Goal: Task Accomplishment & Management: Use online tool/utility

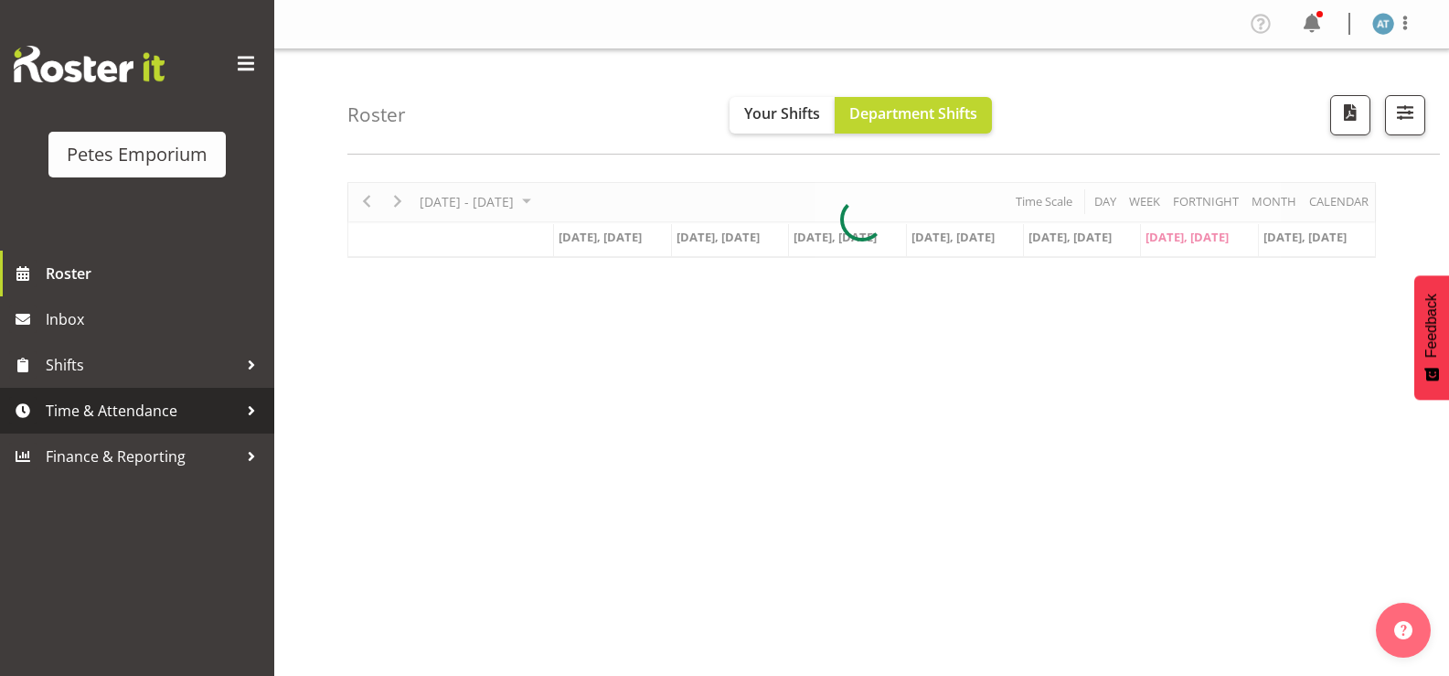
click at [128, 408] on span "Time & Attendance" at bounding box center [142, 410] width 192 height 27
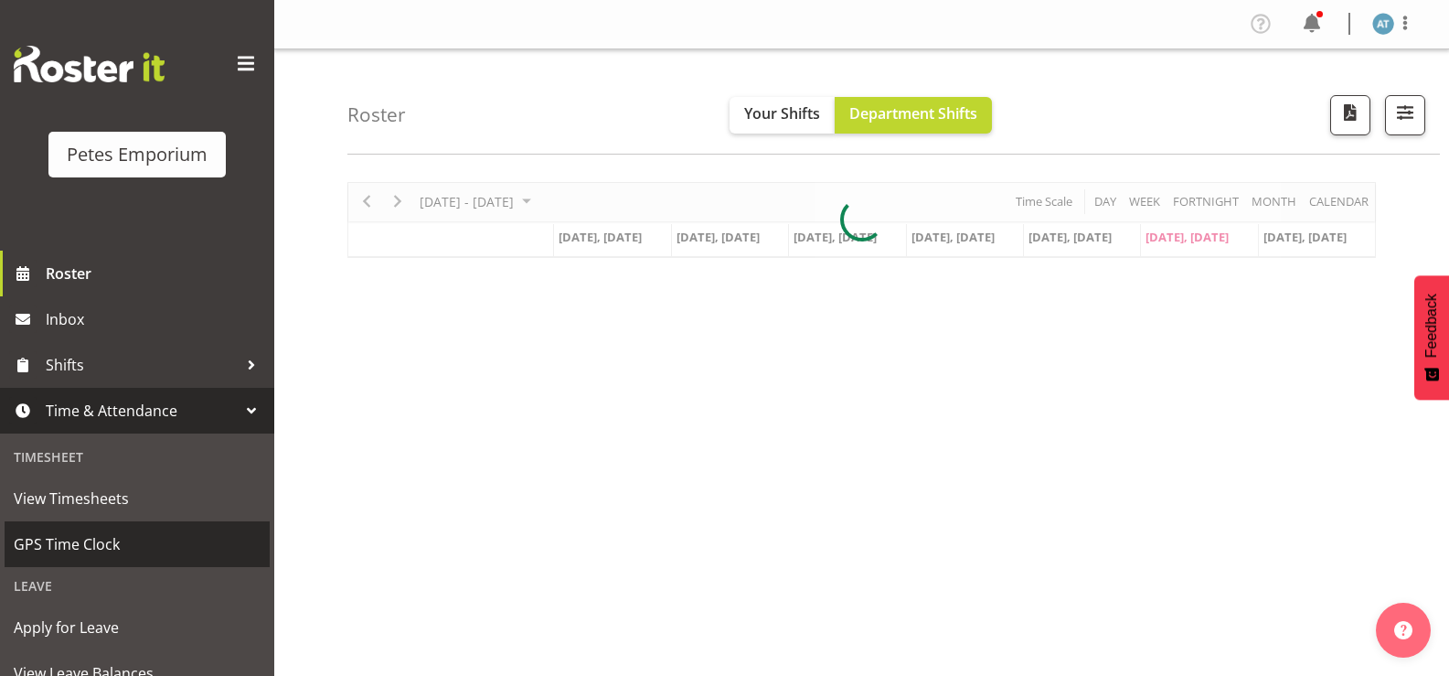
click at [109, 541] on span "GPS Time Clock" at bounding box center [137, 543] width 247 height 27
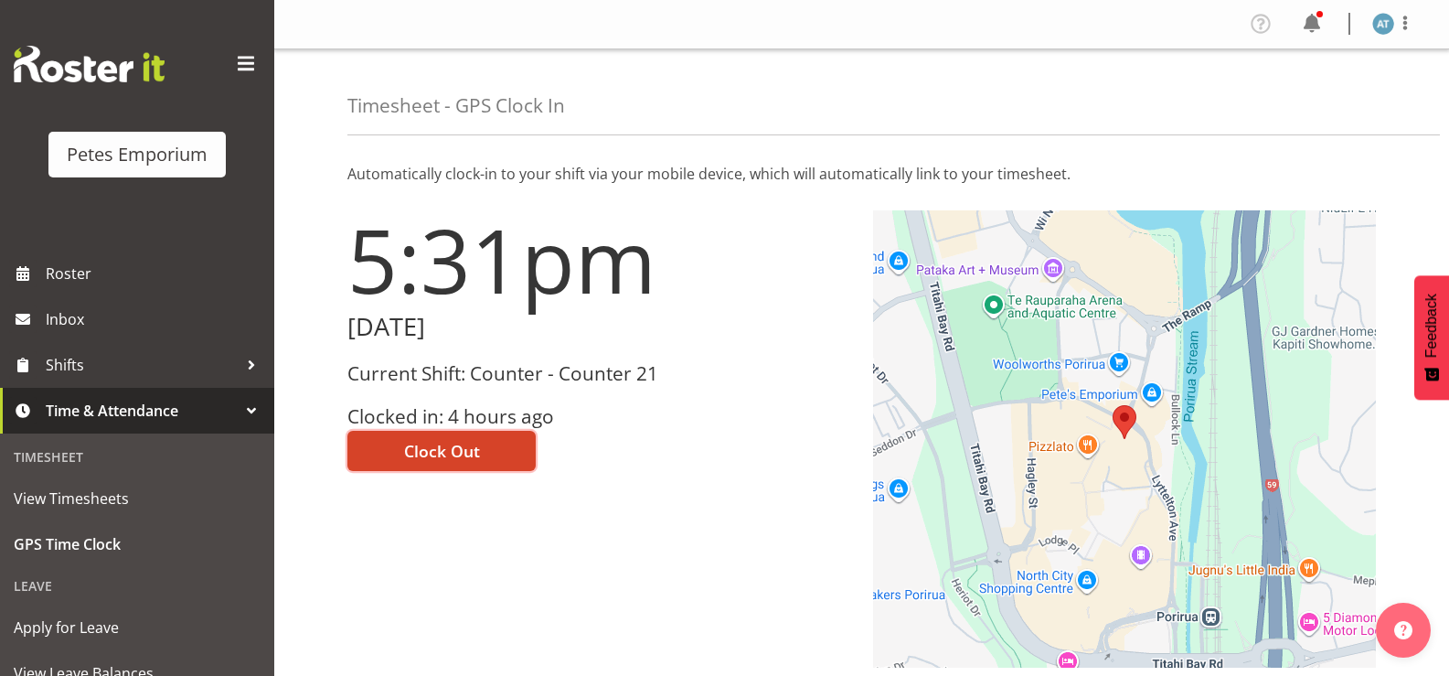
click at [434, 453] on span "Clock Out" at bounding box center [442, 451] width 76 height 24
